Goal: Transaction & Acquisition: Purchase product/service

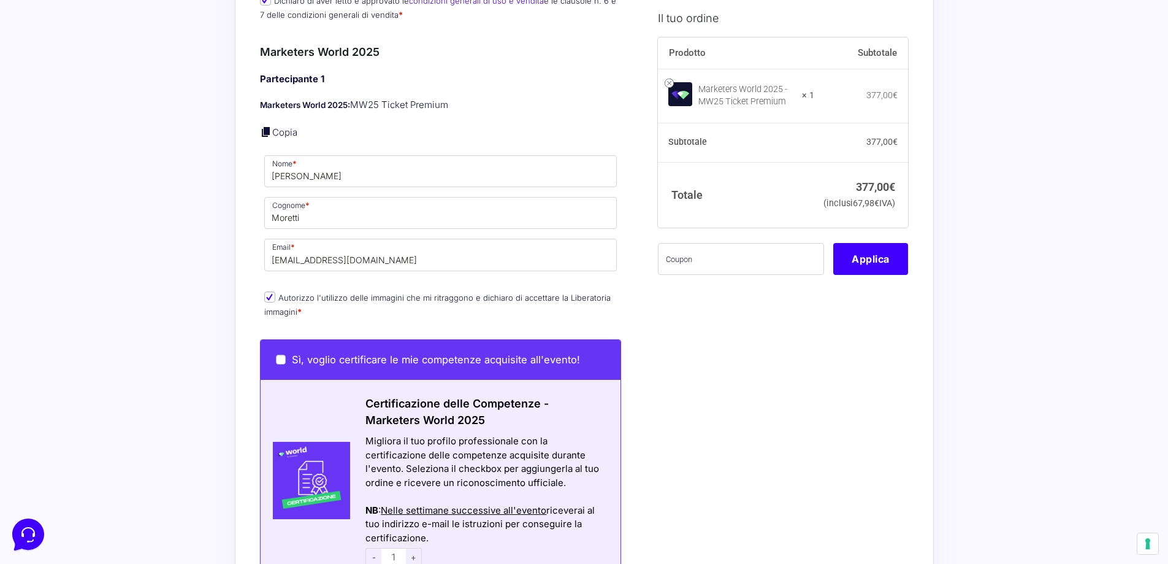
scroll to position [1104, 0]
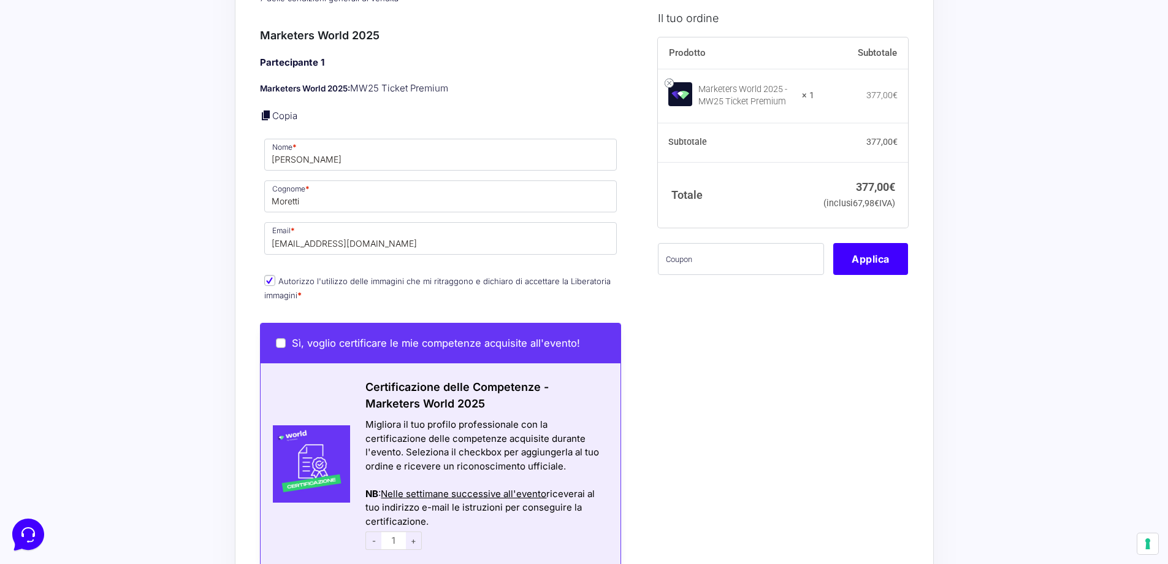
scroll to position [1165, 0]
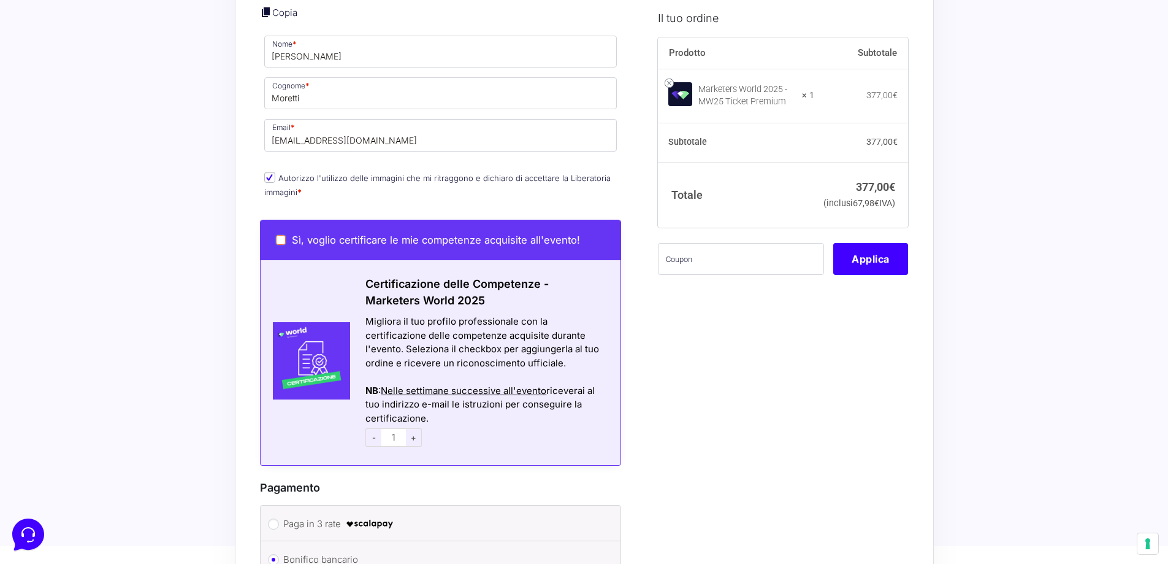
click at [280, 240] on input "Sì, voglio certificare le mie competenze acquisite all'evento!" at bounding box center [281, 240] width 10 height 10
checkbox input "true"
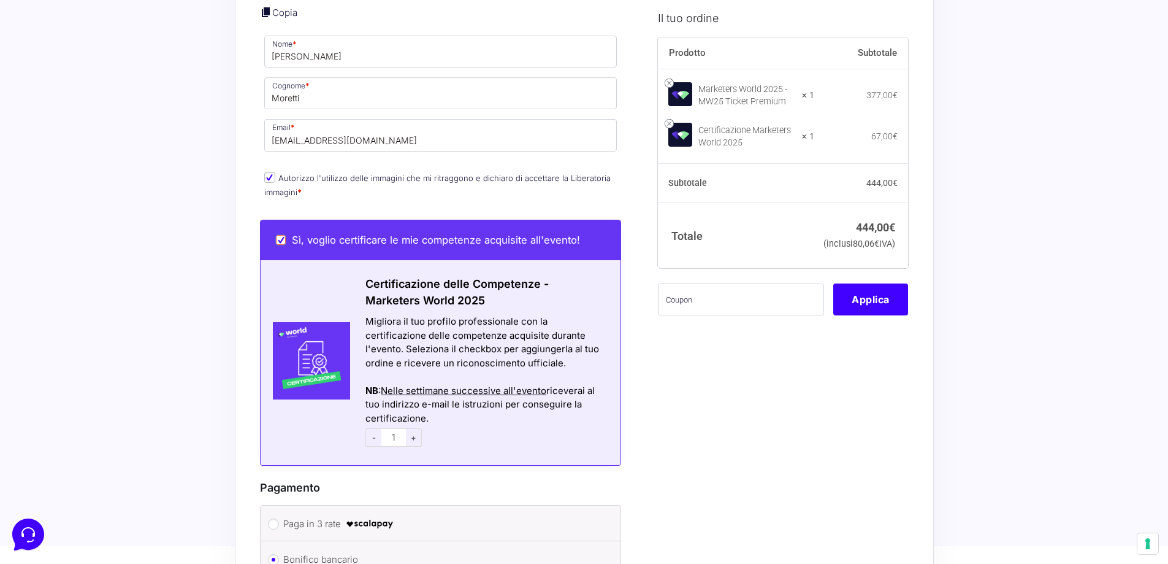
click at [277, 239] on input "Sì, voglio certificare le mie competenze acquisite all'evento!" at bounding box center [281, 240] width 10 height 10
checkbox input "false"
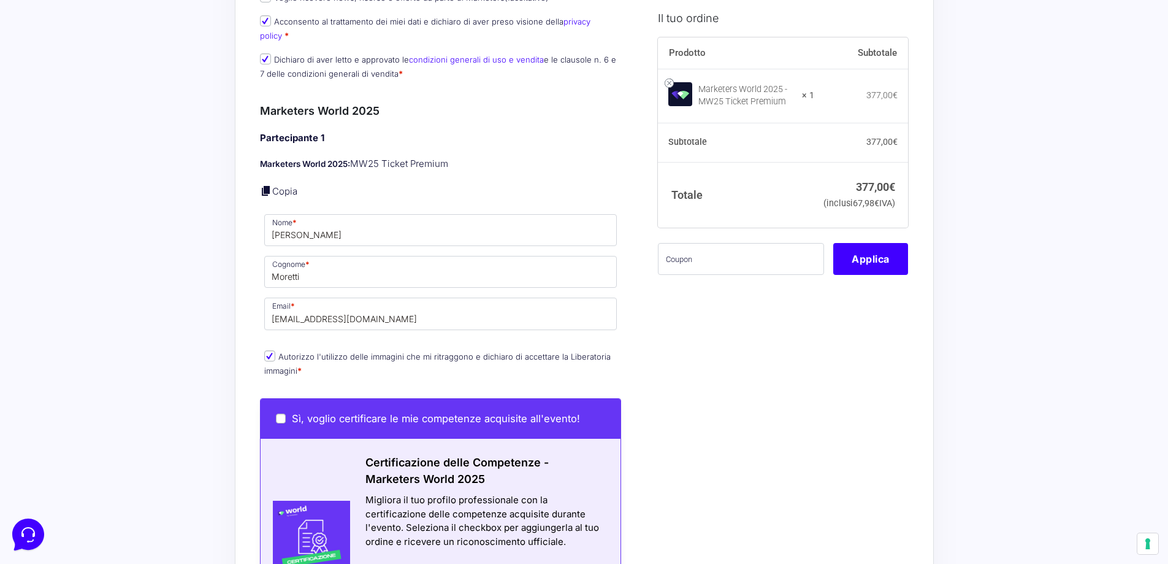
scroll to position [1104, 0]
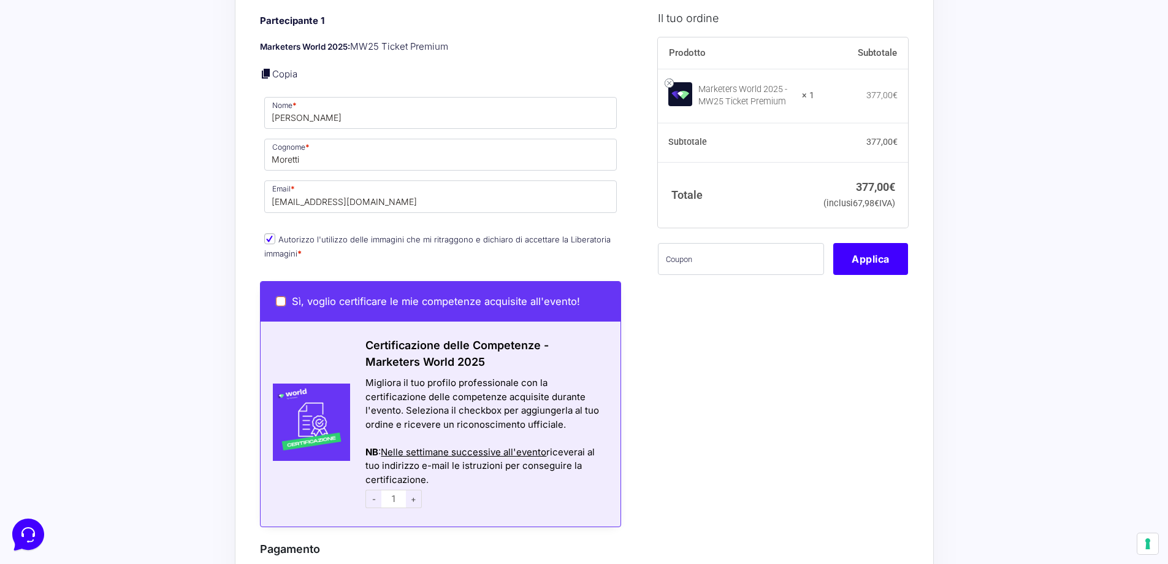
click at [283, 297] on input "Sì, voglio certificare le mie competenze acquisite all'evento!" at bounding box center [281, 301] width 10 height 10
checkbox input "true"
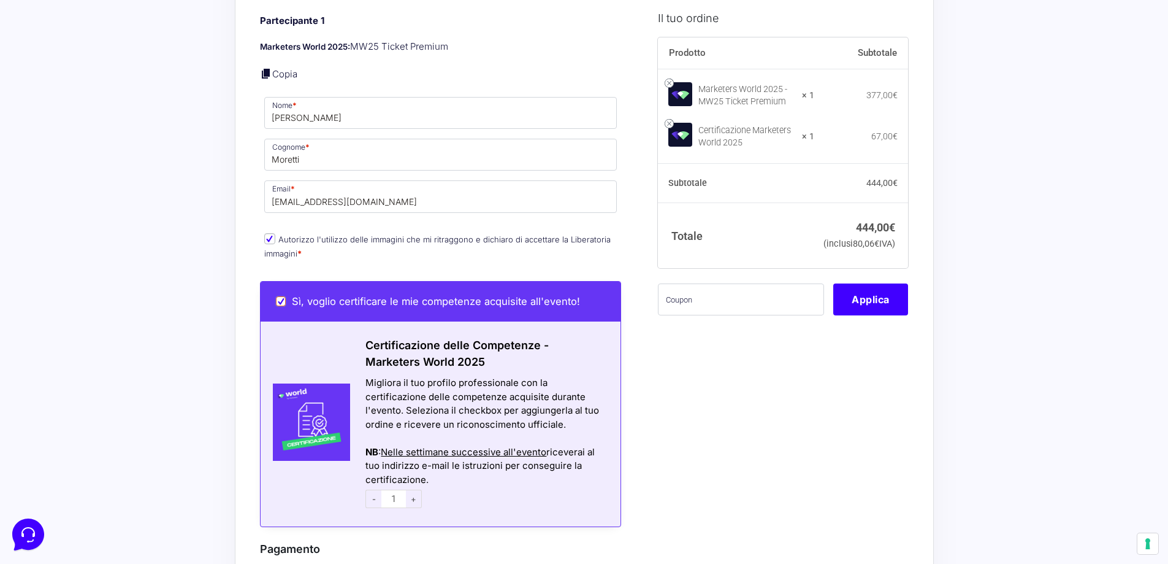
click at [277, 298] on input "Sì, voglio certificare le mie competenze acquisite all'evento!" at bounding box center [281, 301] width 10 height 10
checkbox input "false"
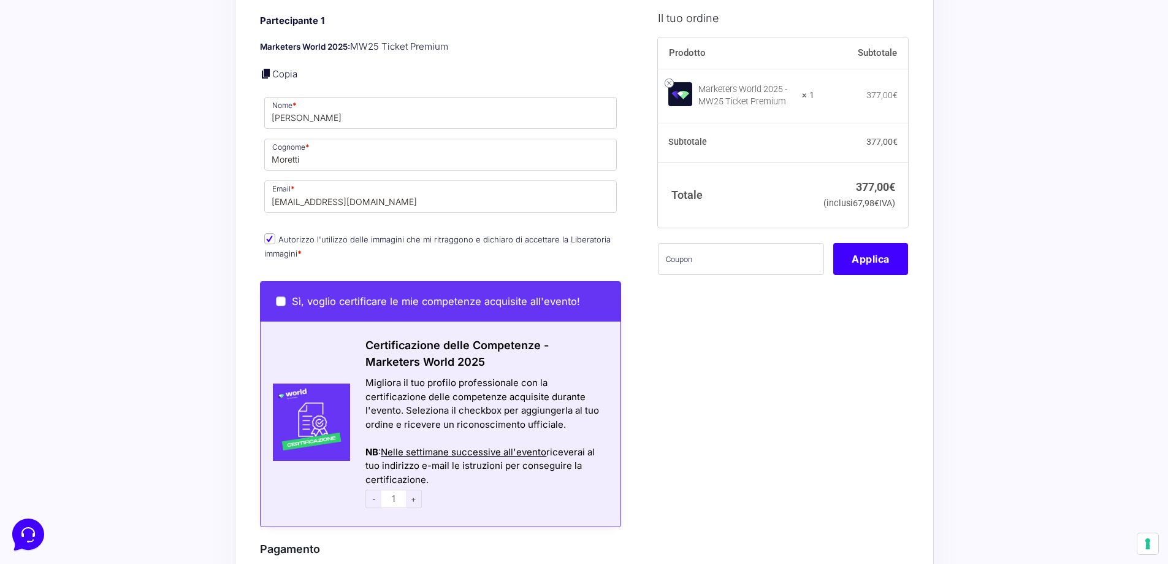
drag, startPoint x: 143, startPoint y: 218, endPoint x: 123, endPoint y: 218, distance: 19.6
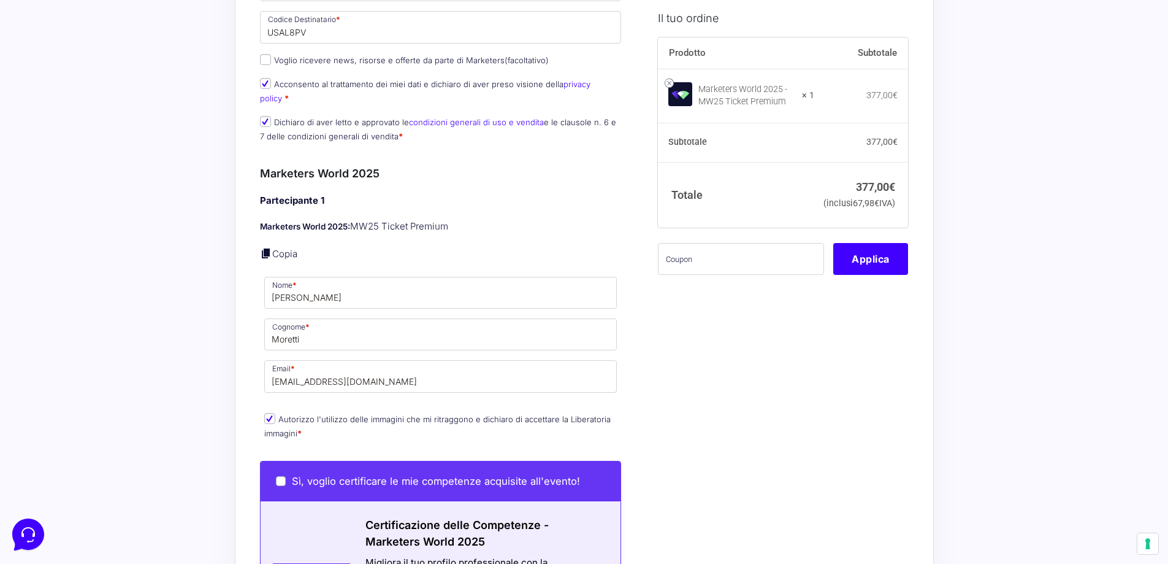
scroll to position [920, 0]
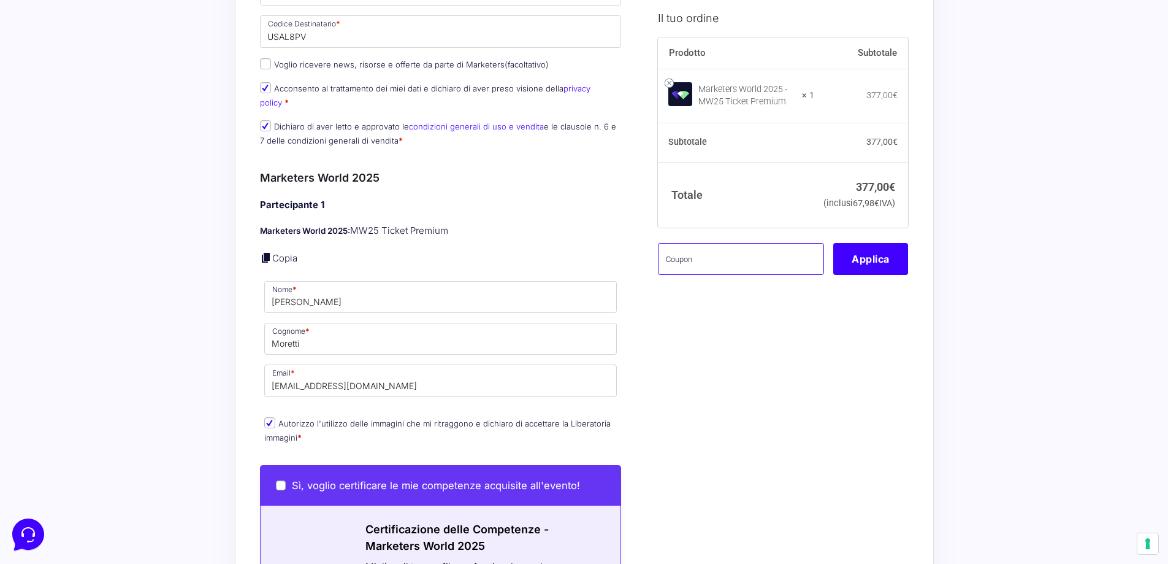
click at [686, 274] on input "text" at bounding box center [741, 259] width 166 height 32
paste input "mw25mariaelise"
type input "mw25mariaelise"
click at [878, 272] on button "Applica" at bounding box center [871, 259] width 75 height 32
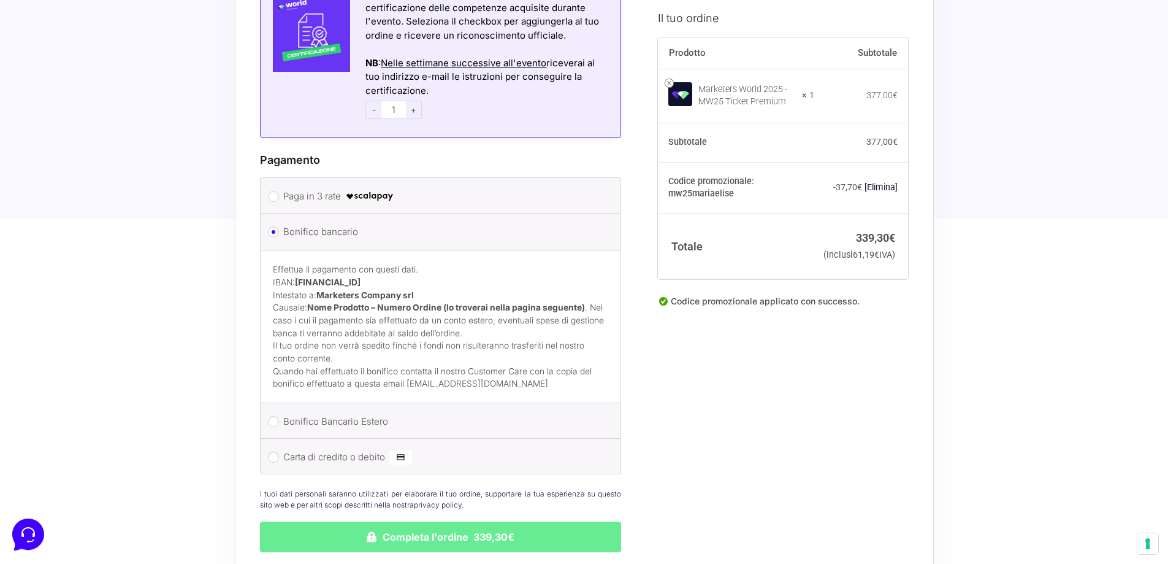
scroll to position [1652, 0]
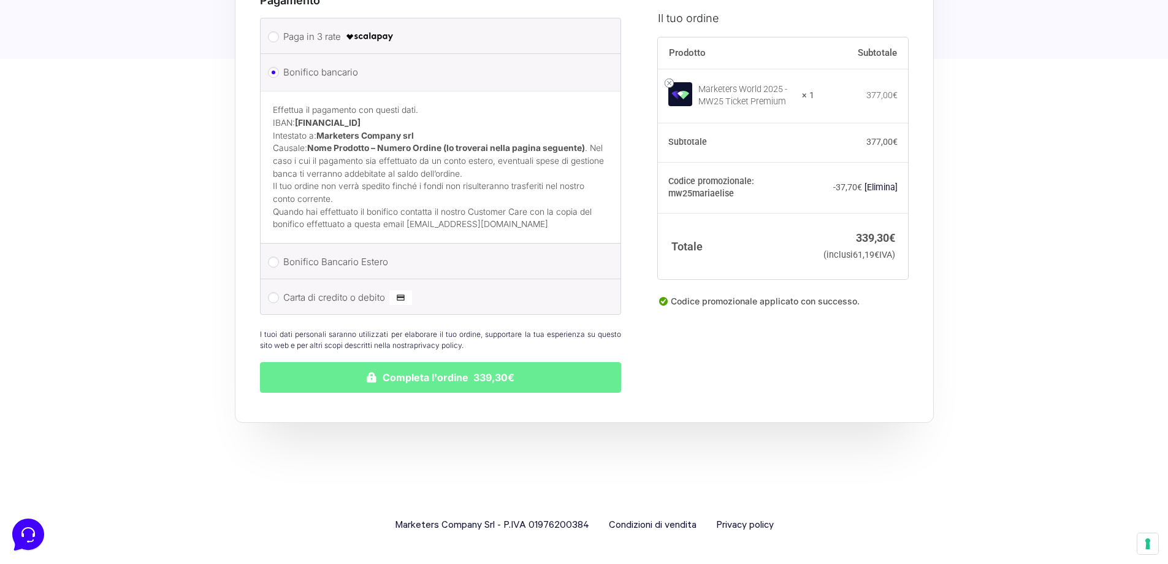
click at [272, 302] on li "Carta di credito o debito Ricorda informazioni di pagamento per gli ordini futu…" at bounding box center [441, 296] width 361 height 35
click at [275, 300] on input "Carta di credito o debito" at bounding box center [273, 297] width 11 height 11
radio input "true"
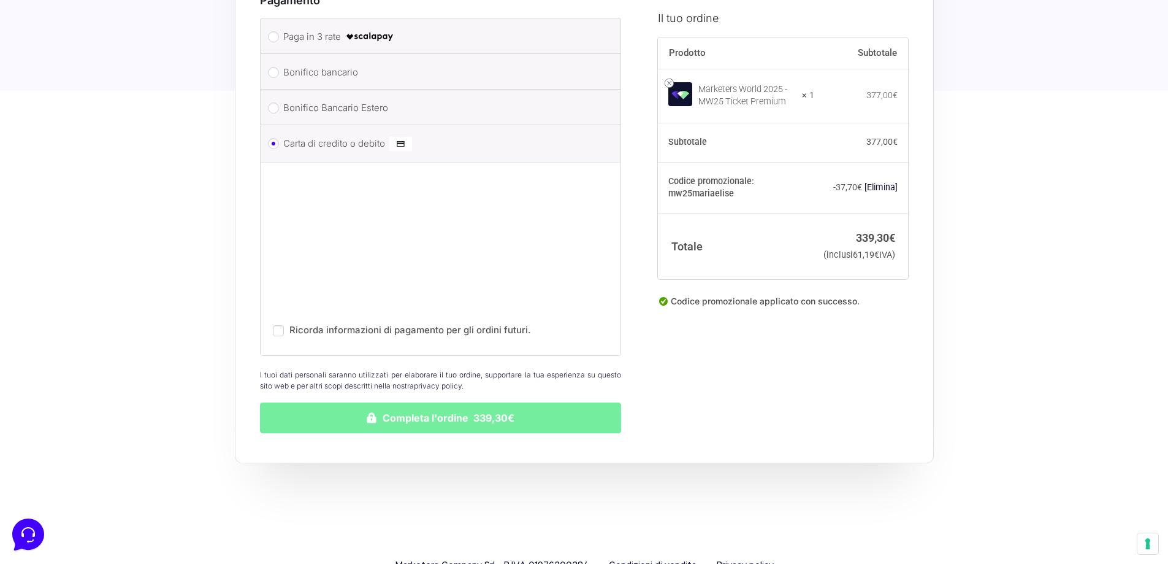
click at [477, 415] on button "Completa l'ordine 339,30€" at bounding box center [441, 417] width 362 height 31
